Goal: Transaction & Acquisition: Download file/media

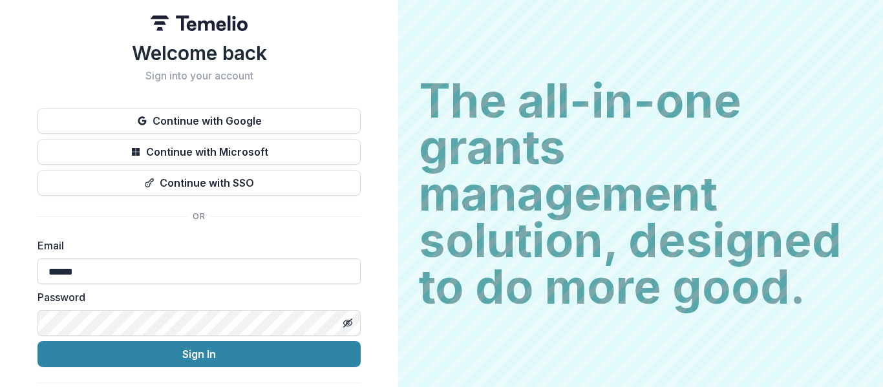
type input "**********"
click at [37, 341] on button "Sign In" at bounding box center [198, 354] width 323 height 26
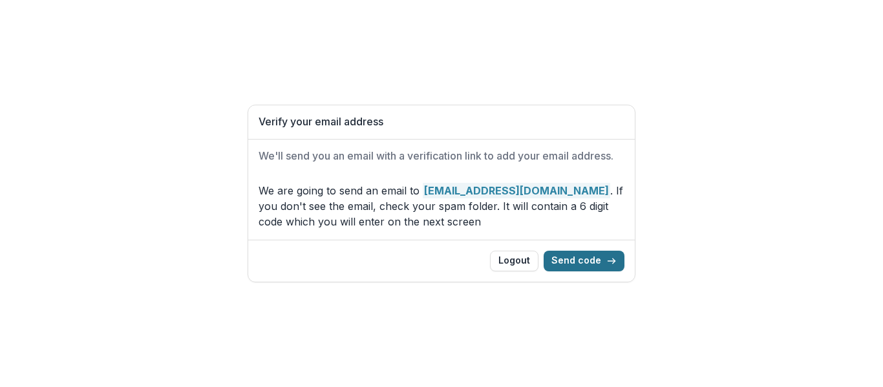
click at [581, 264] on button "Send code" at bounding box center [583, 261] width 81 height 21
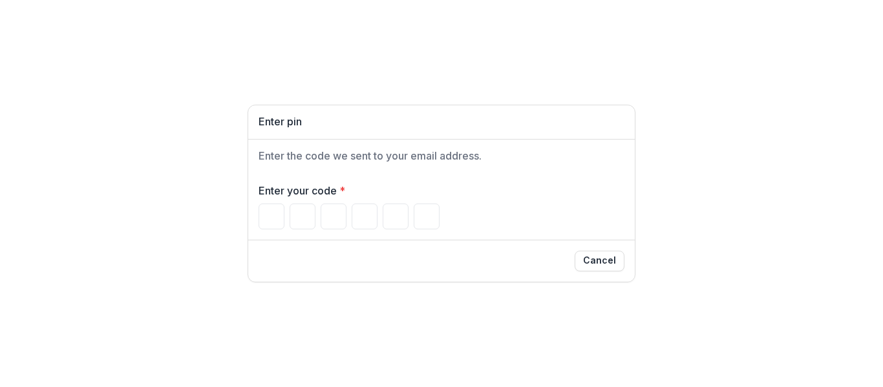
type input "*"
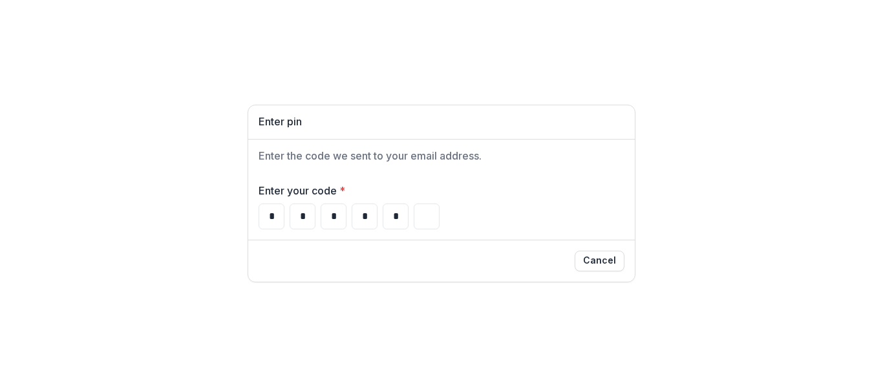
type input "*"
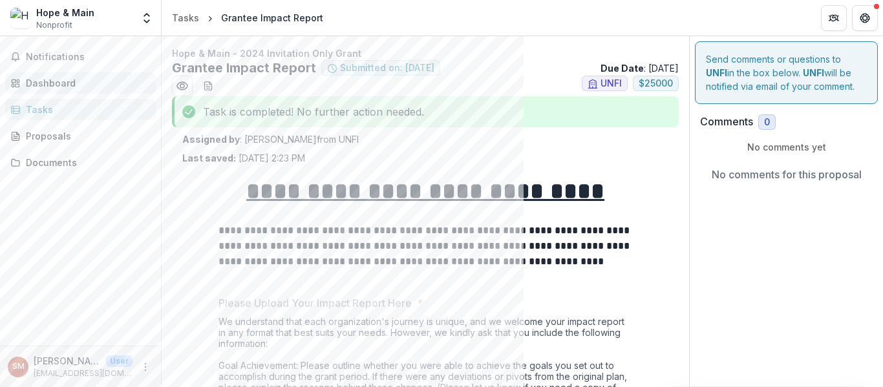
click at [44, 80] on div "Dashboard" at bounding box center [86, 83] width 120 height 14
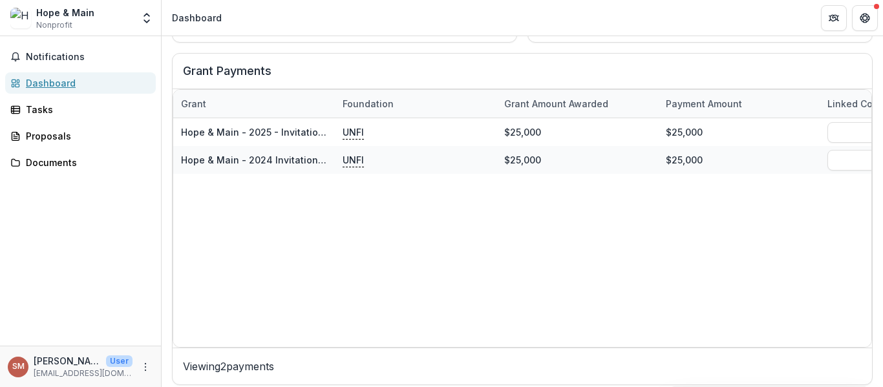
scroll to position [446, 0]
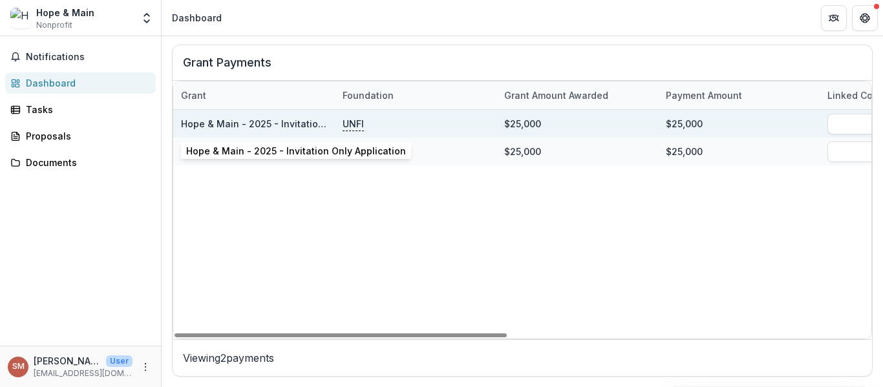
click at [264, 118] on link "Hope & Main - 2025 - Invitation Only Application" at bounding box center [291, 123] width 220 height 11
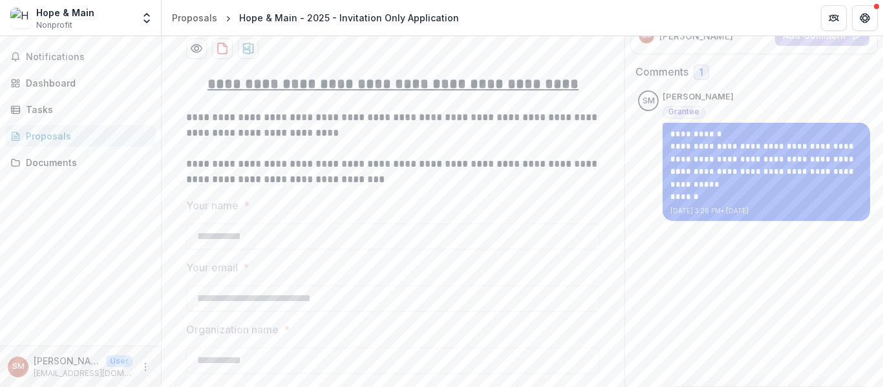
scroll to position [323, 0]
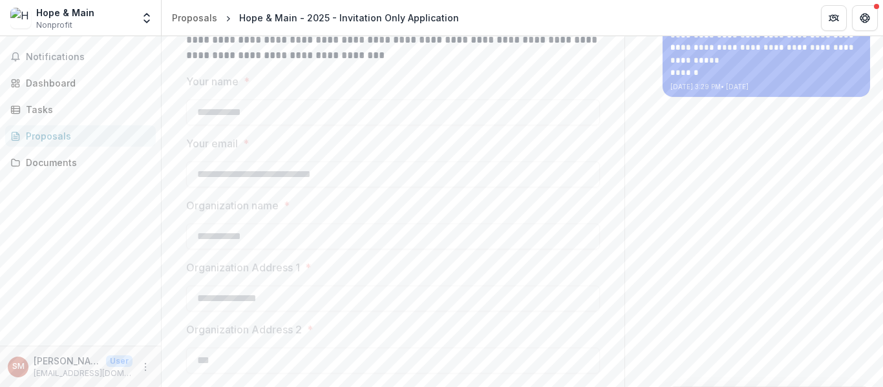
drag, startPoint x: 878, startPoint y: 54, endPoint x: 845, endPoint y: 339, distance: 286.3
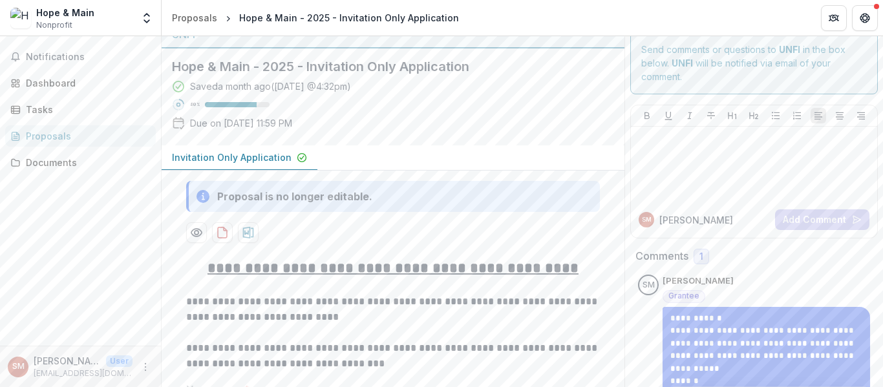
scroll to position [0, 0]
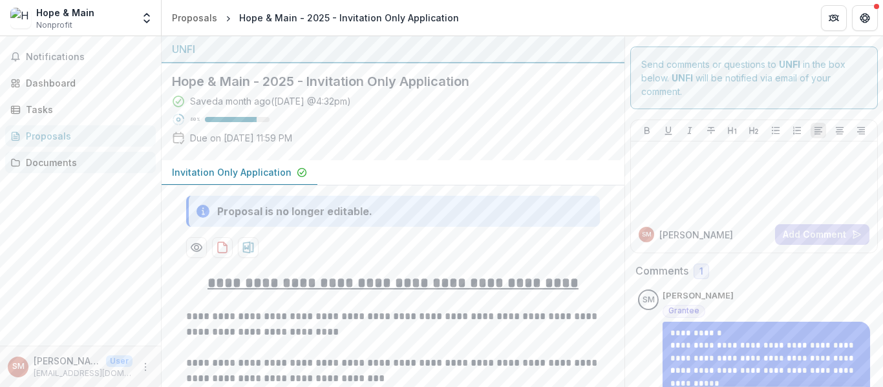
click at [39, 162] on div "Documents" at bounding box center [86, 163] width 120 height 14
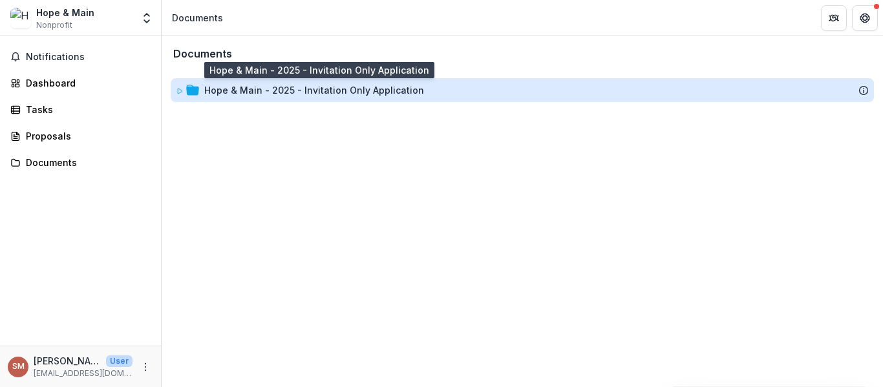
click at [240, 89] on div "Hope & Main - 2025 - Invitation Only Application" at bounding box center [314, 90] width 220 height 14
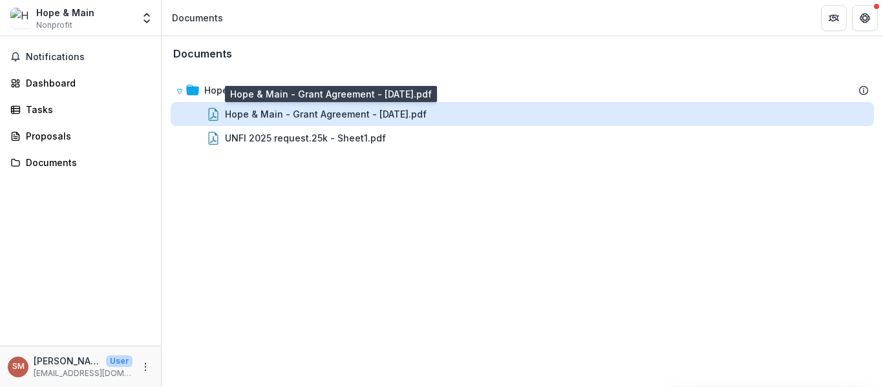
click at [263, 109] on div "Hope & Main - Grant Agreement - [DATE].pdf" at bounding box center [326, 114] width 202 height 14
click at [263, 109] on div "Loading..." at bounding box center [441, 194] width 694 height 193
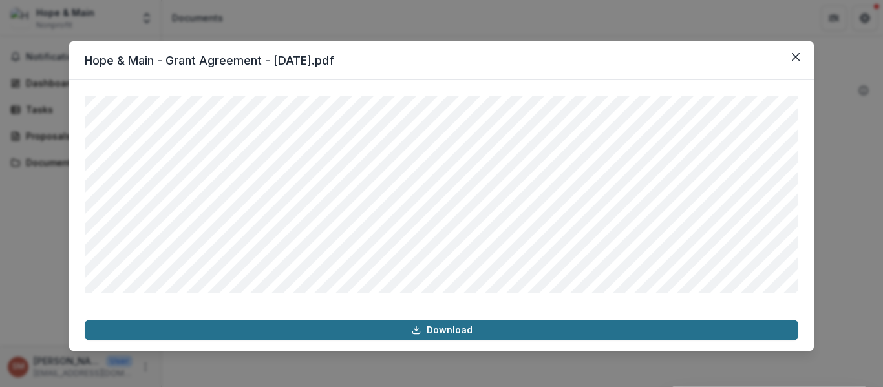
click at [491, 329] on link "Download" at bounding box center [441, 330] width 713 height 21
